Goal: Entertainment & Leisure: Consume media (video, audio)

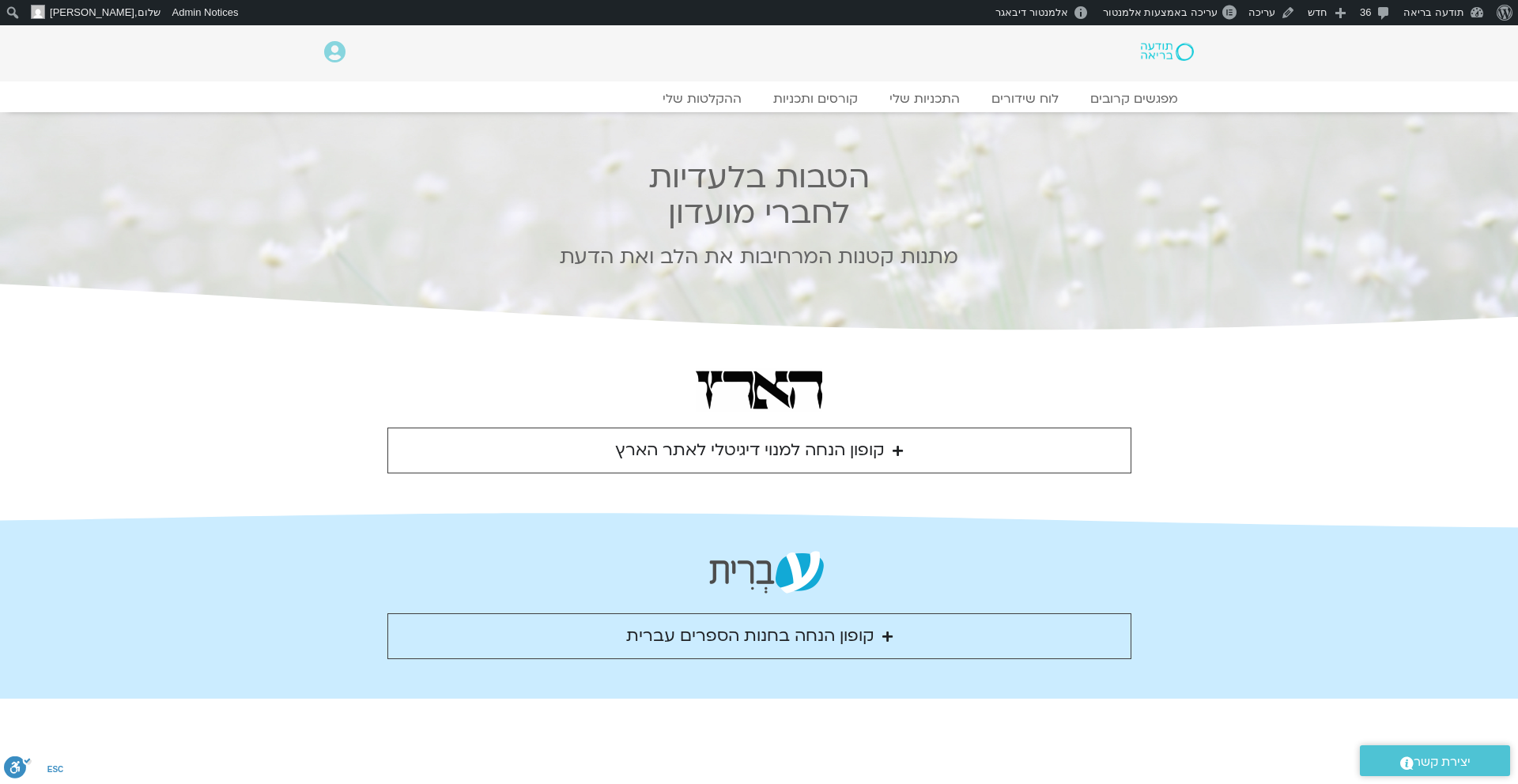
click at [901, 445] on icon "Accordion. Open links with Enter or Space, close with Escape, and navigate with…" at bounding box center [897, 451] width 11 height 11
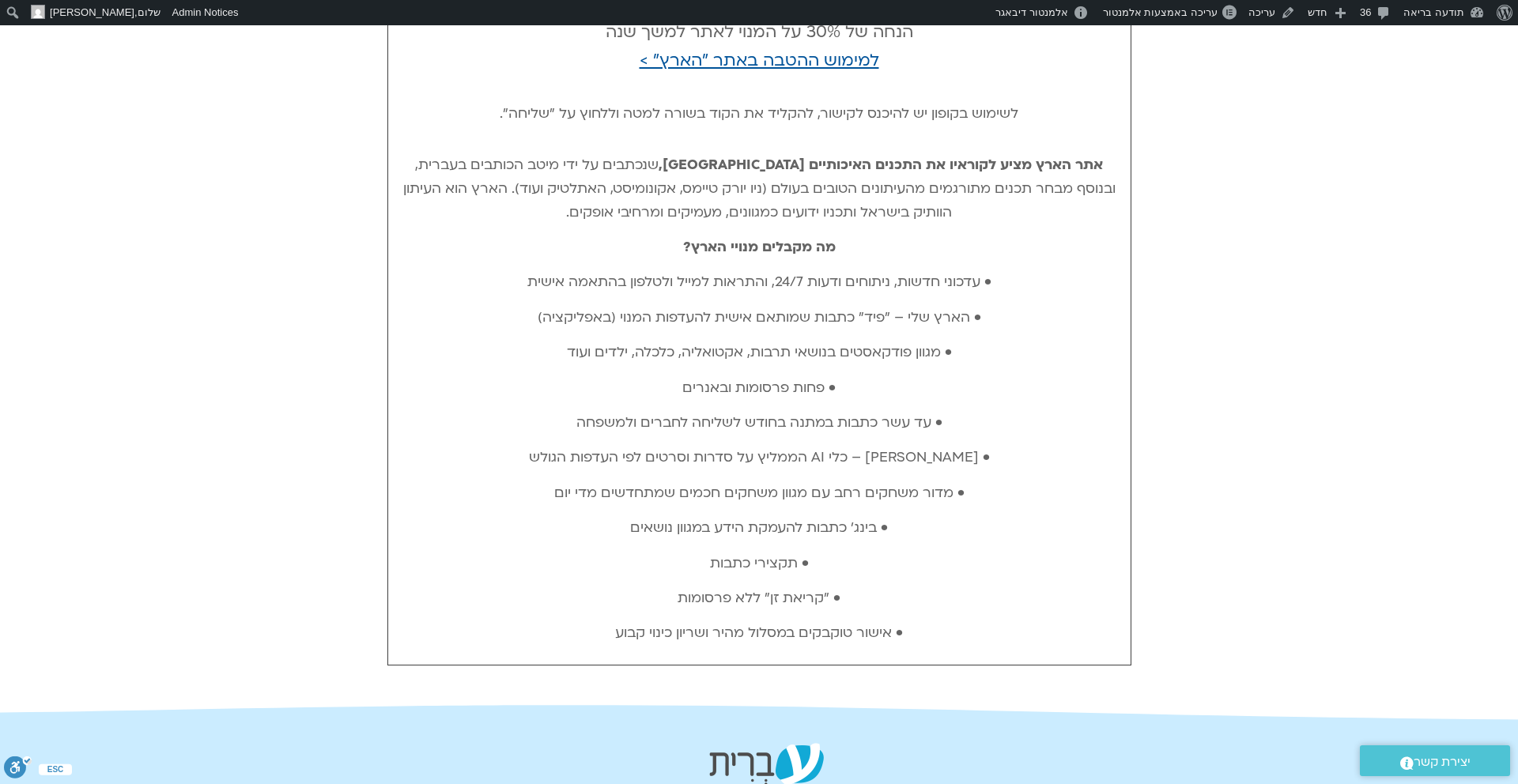
scroll to position [540, 0]
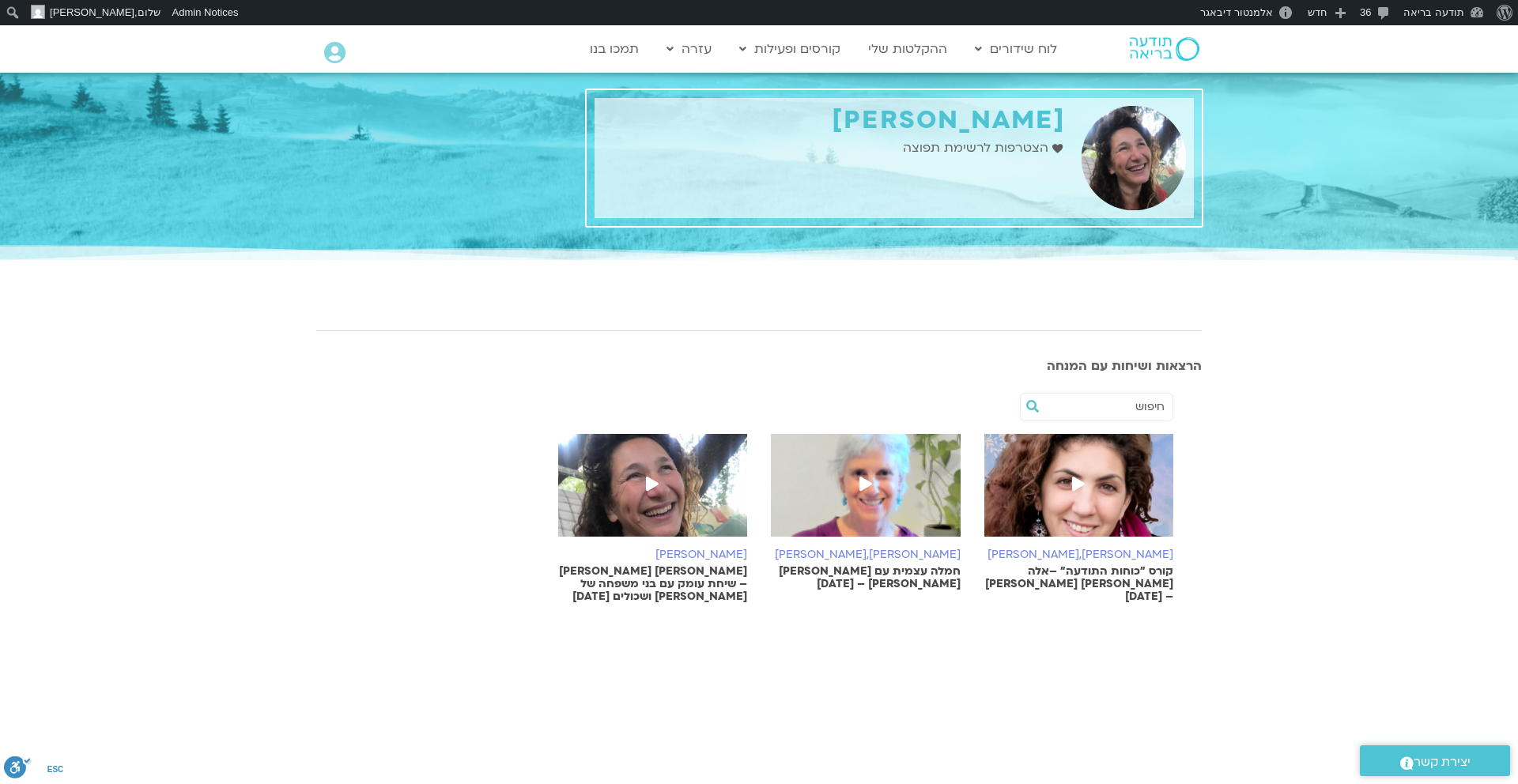
click at [652, 475] on span at bounding box center [652, 485] width 29 height 29
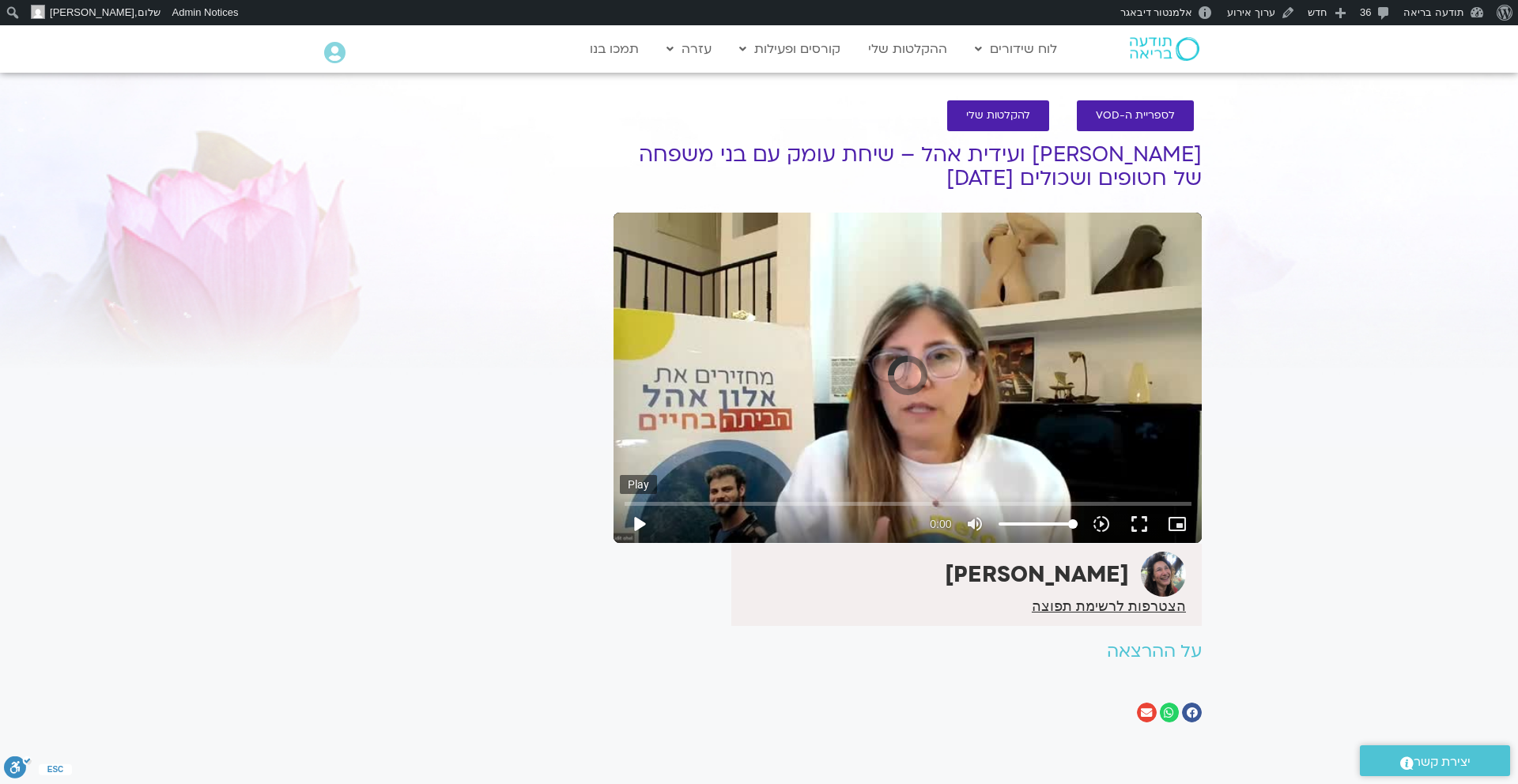
click at [640, 520] on button "play_arrow" at bounding box center [639, 524] width 38 height 38
click at [676, 502] on input "Seek" at bounding box center [908, 503] width 567 height 10
click at [714, 502] on input "Seek" at bounding box center [908, 503] width 567 height 10
click at [750, 502] on input "Seek" at bounding box center [908, 503] width 567 height 10
click at [799, 501] on input "Seek" at bounding box center [908, 503] width 567 height 10
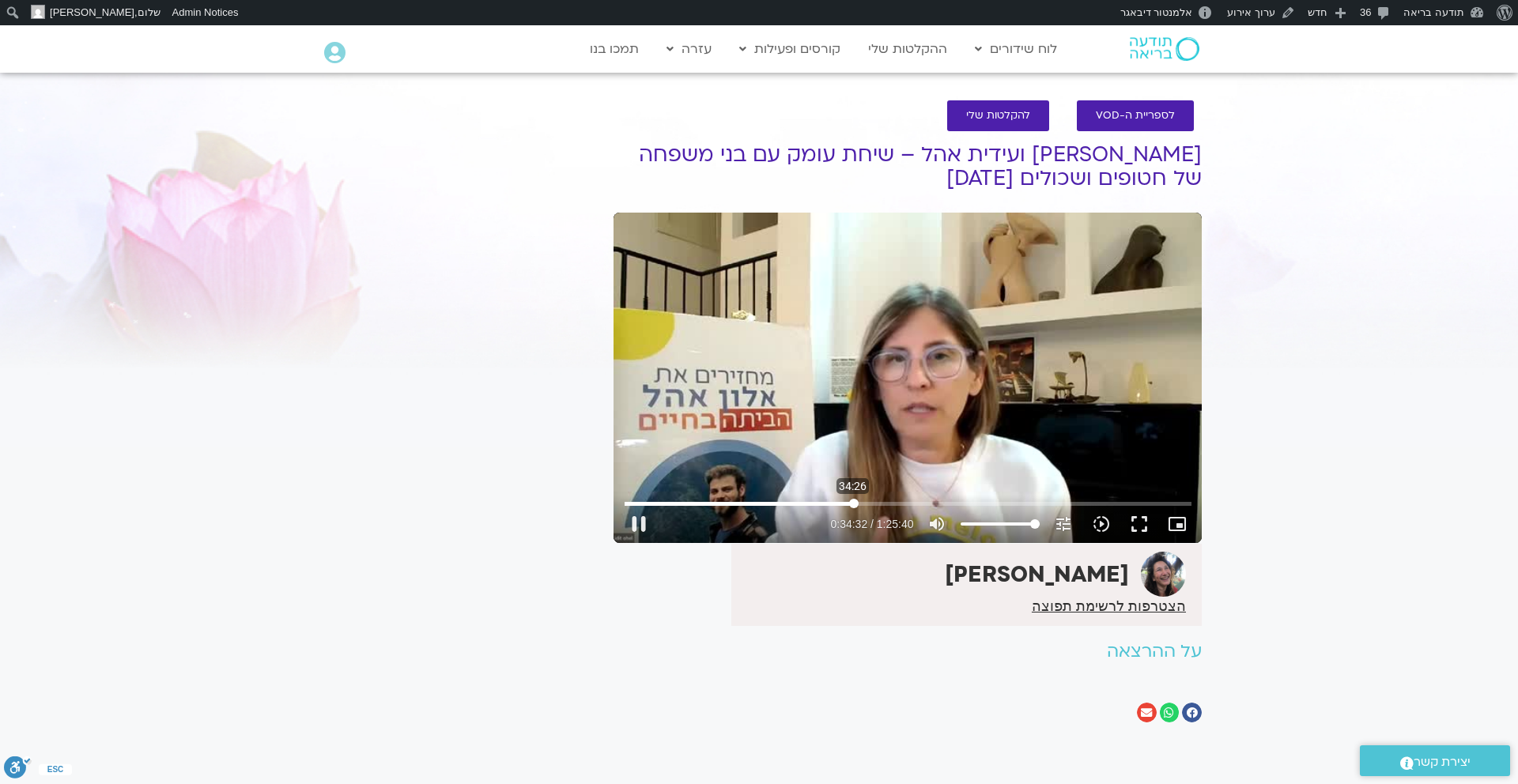
click at [853, 502] on input "Seek" at bounding box center [908, 503] width 567 height 10
click at [900, 500] on input "Seek" at bounding box center [908, 503] width 567 height 10
click at [938, 502] on input "Seek" at bounding box center [908, 503] width 567 height 10
click at [975, 502] on input "Seek" at bounding box center [908, 503] width 567 height 10
click at [1033, 502] on input "Seek" at bounding box center [908, 503] width 567 height 10
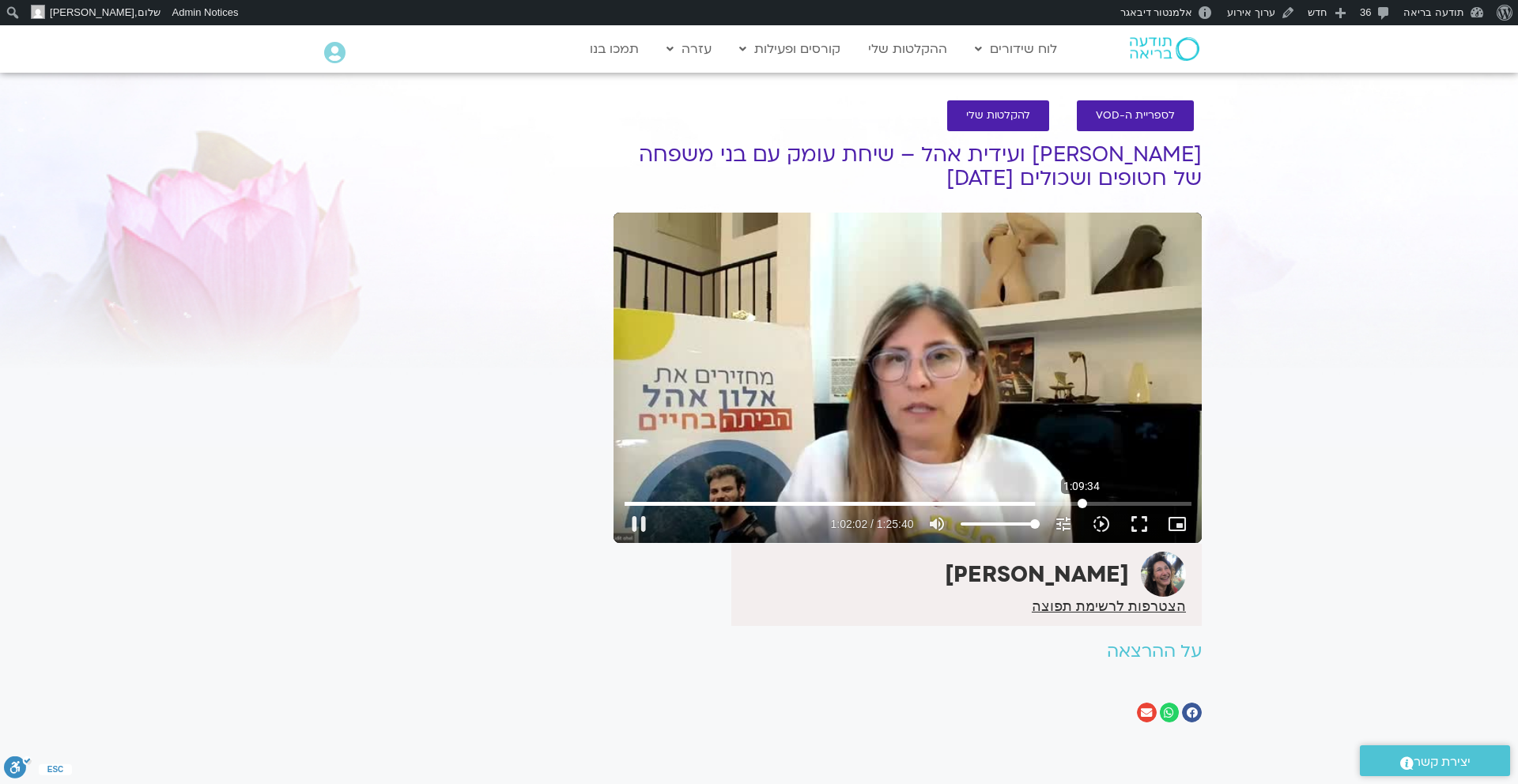
click at [1081, 501] on input "Seek" at bounding box center [908, 503] width 567 height 10
type input "4179.890245"
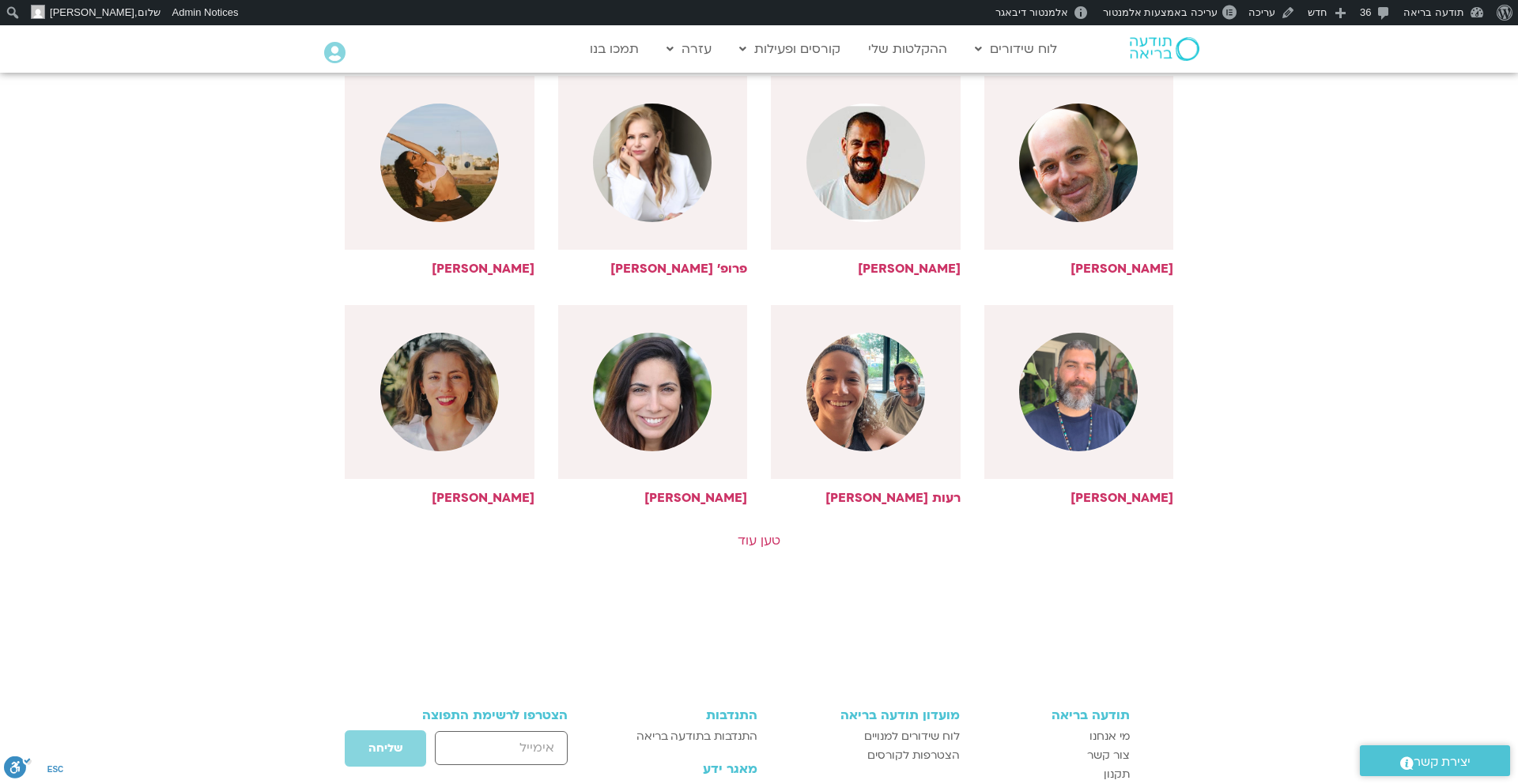
scroll to position [667, 0]
click at [945, 261] on h6 "[PERSON_NAME]" at bounding box center [866, 267] width 190 height 14
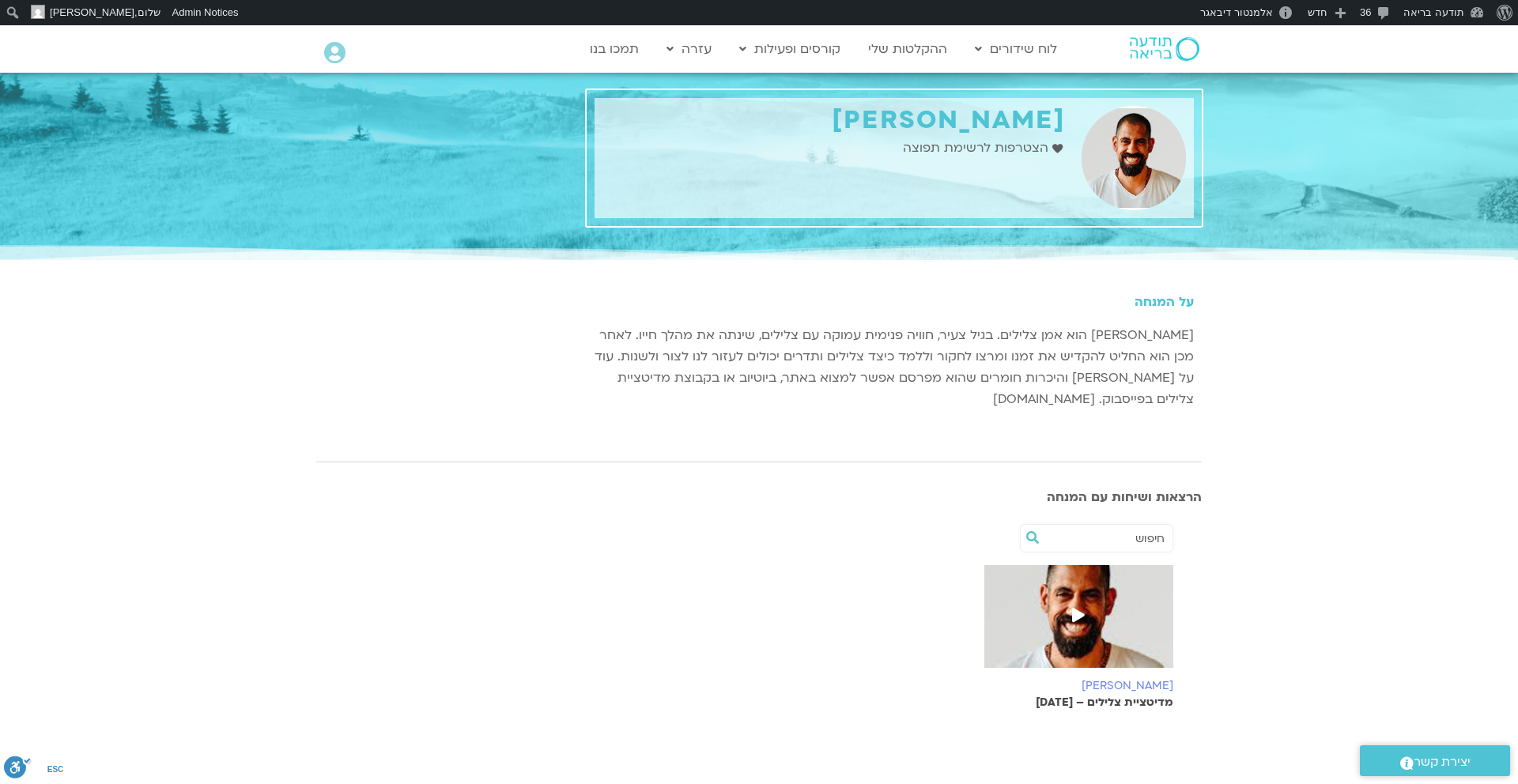
click at [1080, 619] on icon at bounding box center [1078, 614] width 12 height 14
